Goal: Task Accomplishment & Management: Manage account settings

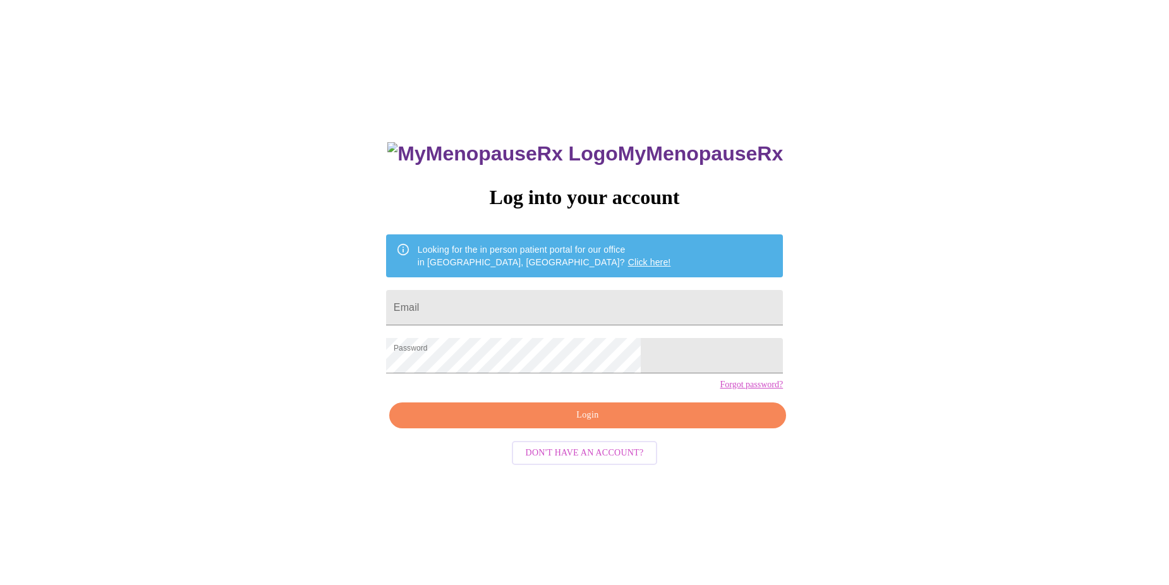
click at [600, 428] on button "Login" at bounding box center [587, 415] width 397 height 26
click at [516, 303] on input "Email" at bounding box center [584, 307] width 397 height 35
type input "[EMAIL_ADDRESS][DOMAIN_NAME]"
click at [552, 423] on span "Login" at bounding box center [588, 416] width 368 height 16
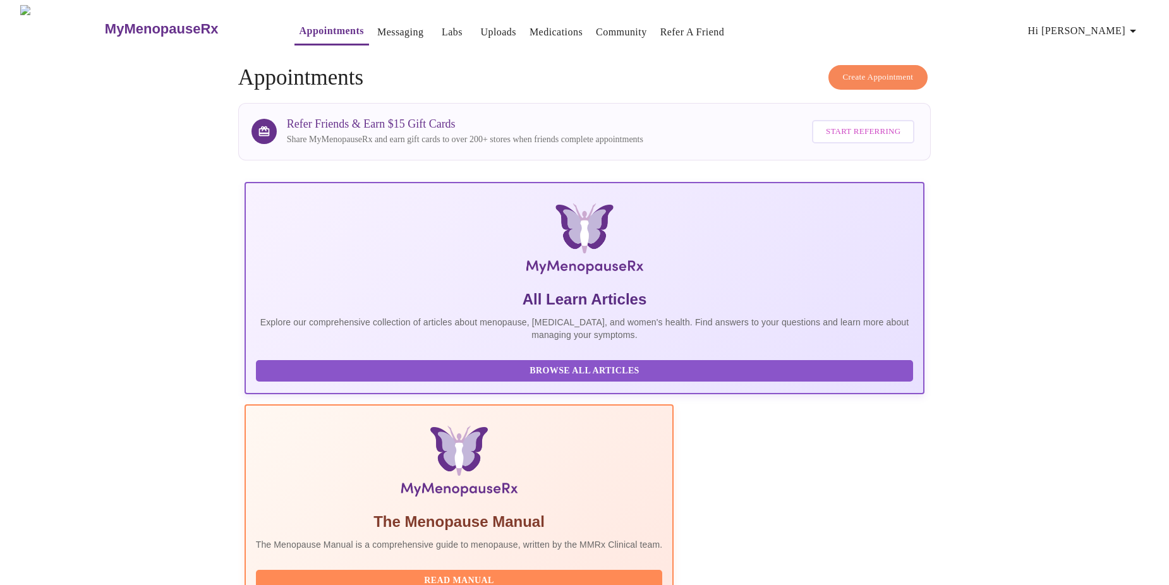
click at [480, 28] on link "Uploads" at bounding box center [498, 32] width 36 height 18
